Goal: Contribute content

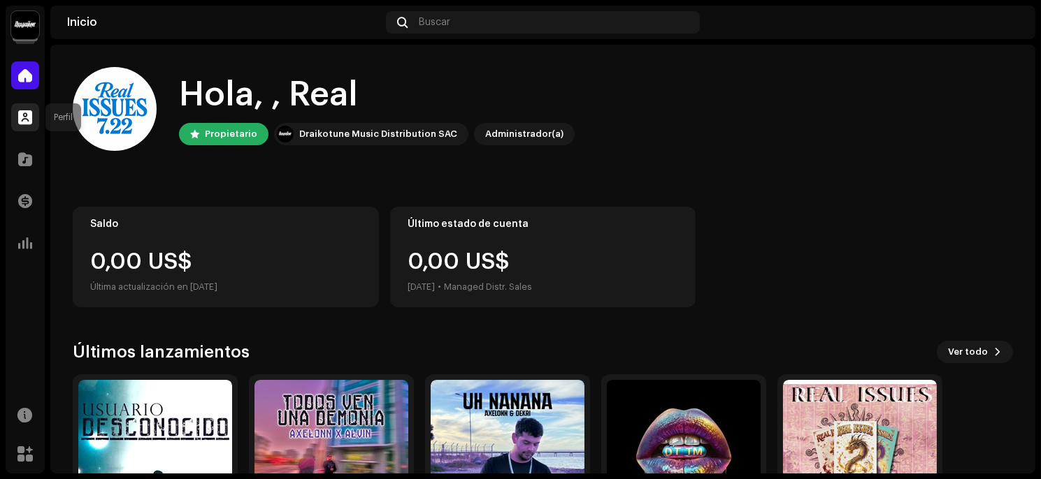
click at [13, 114] on div at bounding box center [25, 117] width 28 height 28
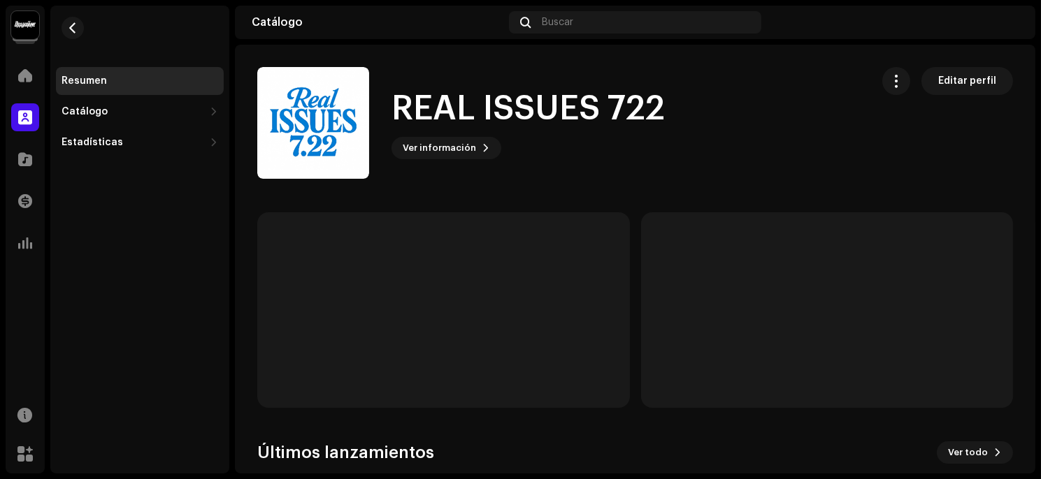
click at [39, 75] on div "Inicio" at bounding box center [25, 75] width 39 height 39
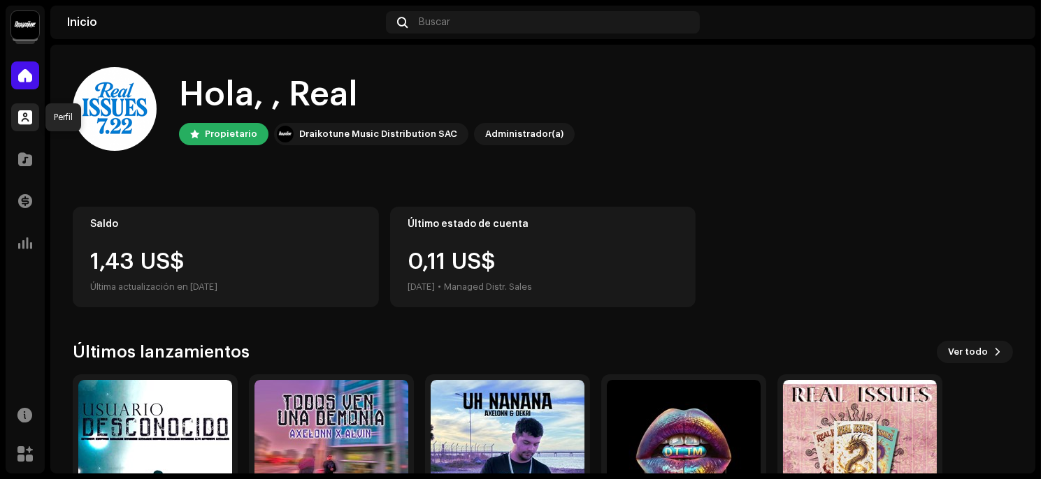
click at [19, 124] on div at bounding box center [25, 117] width 28 height 28
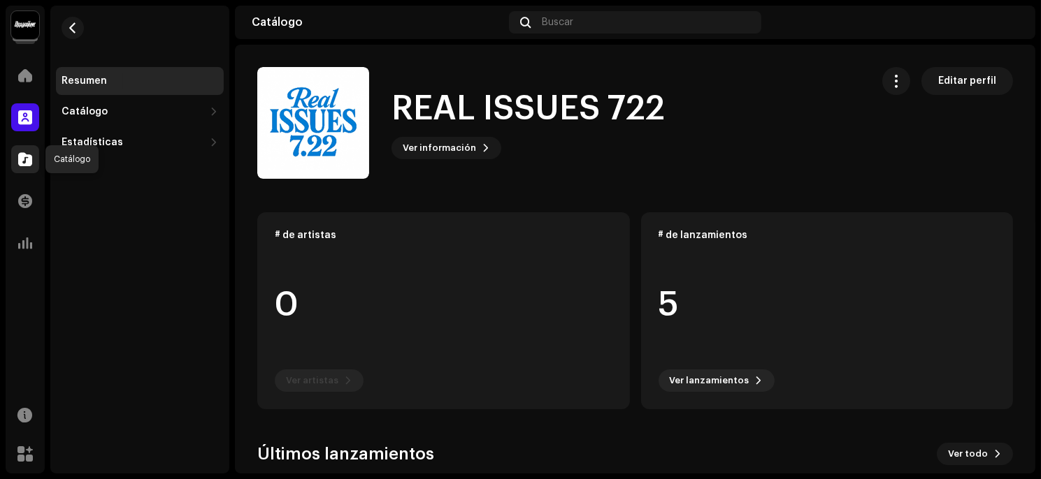
click at [13, 164] on div at bounding box center [25, 159] width 28 height 28
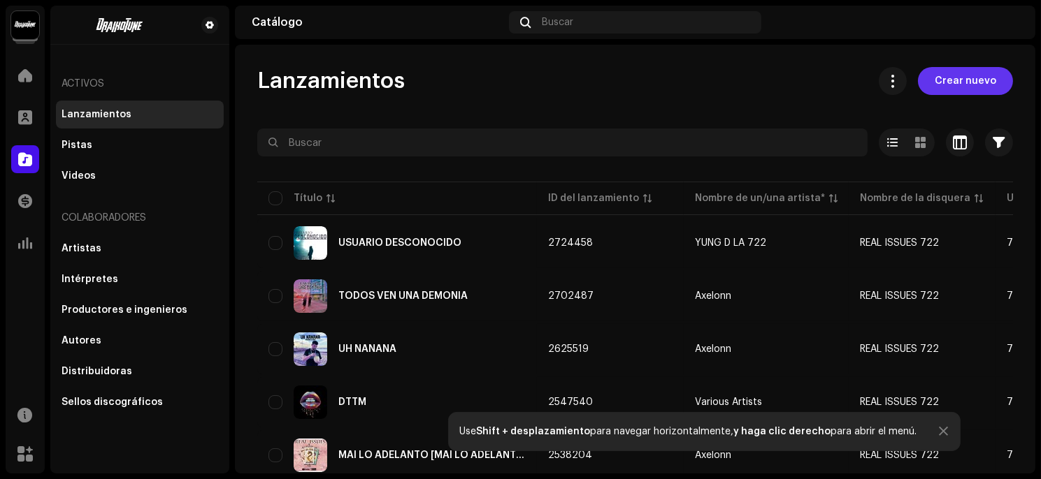
click at [944, 80] on span "Crear nuevo" at bounding box center [964, 81] width 61 height 28
